Goal: Navigation & Orientation: Understand site structure

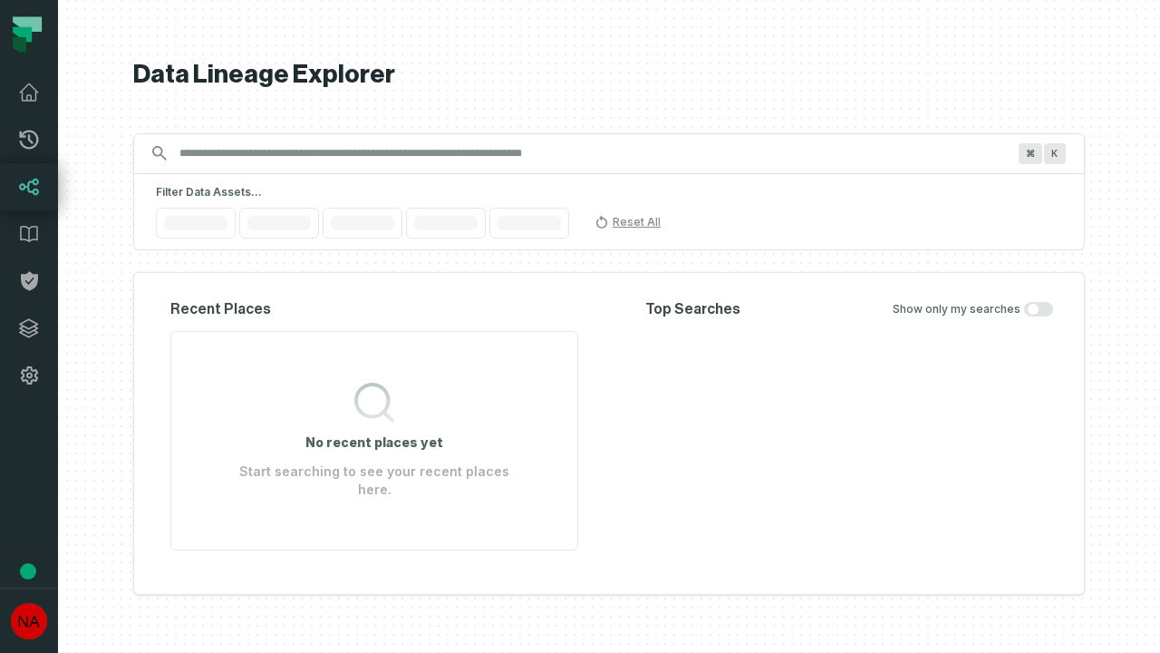
click at [29, 328] on icon at bounding box center [29, 328] width 18 height 18
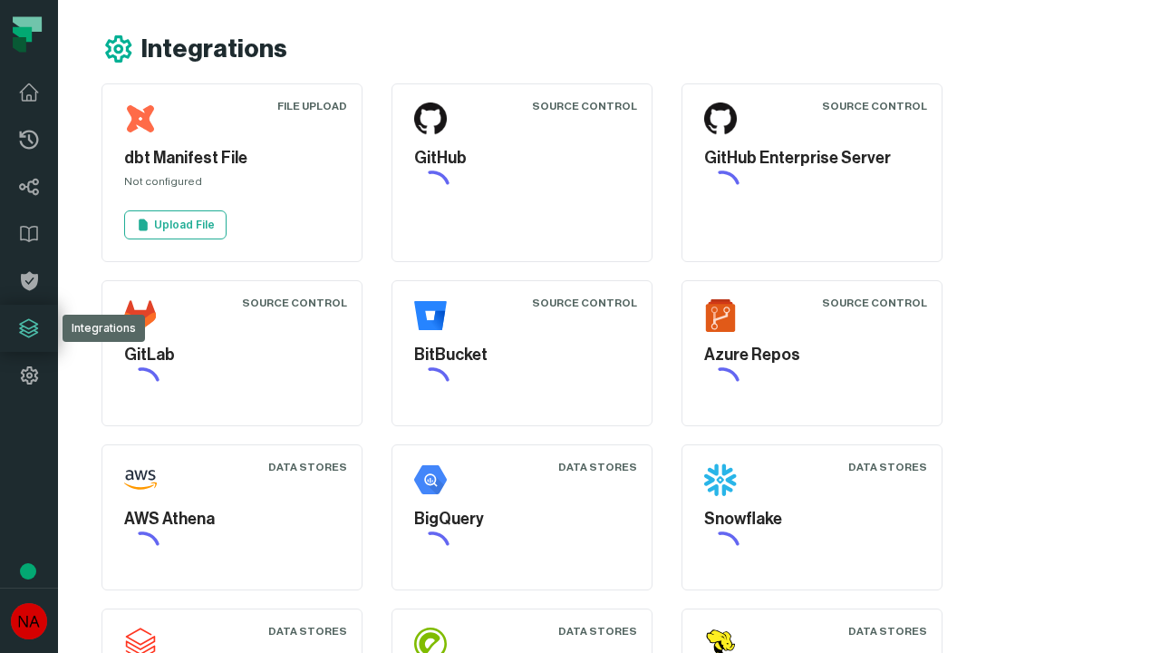
click at [29, 375] on icon at bounding box center [29, 375] width 22 height 22
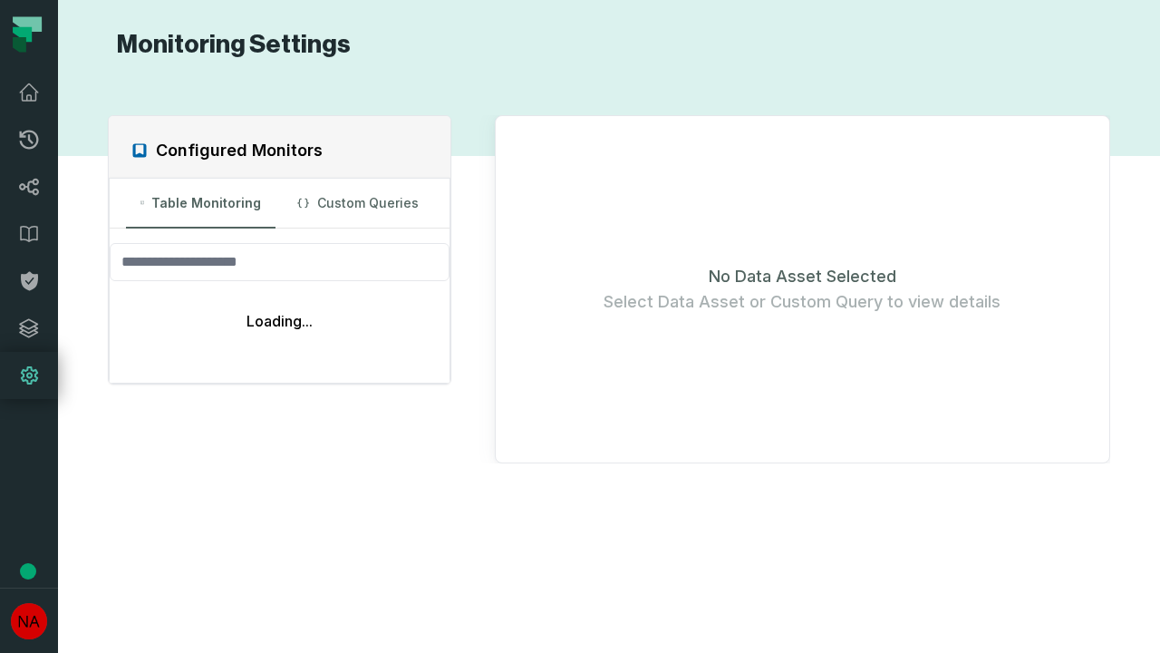
click at [29, 140] on icon at bounding box center [29, 140] width 19 height 19
